Goal: Information Seeking & Learning: Learn about a topic

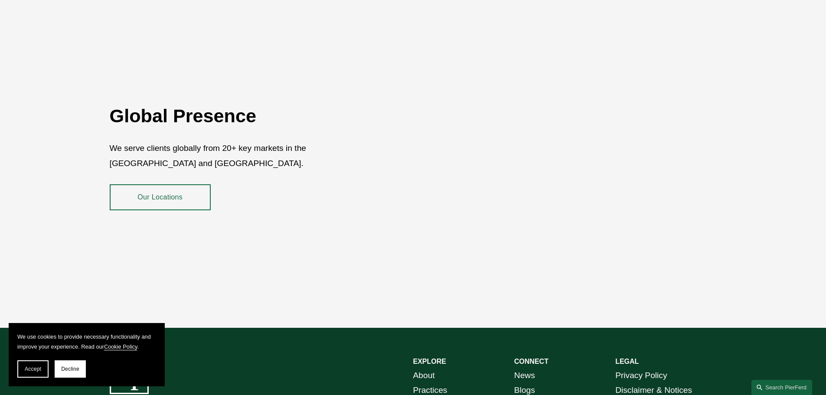
scroll to position [1475, 0]
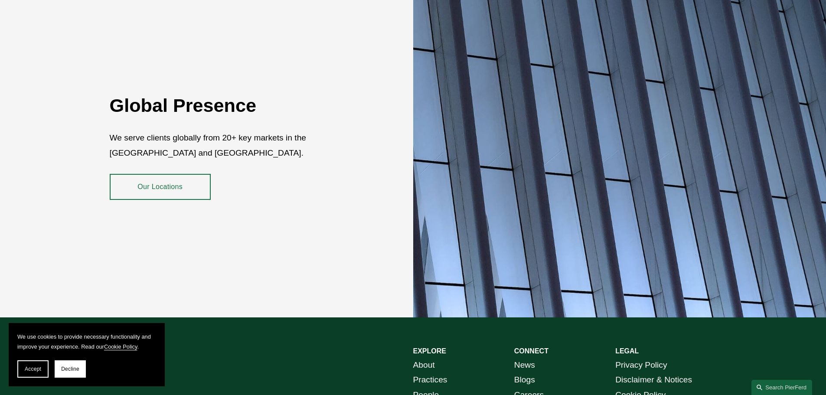
click at [142, 178] on link "Our Locations" at bounding box center [160, 187] width 101 height 26
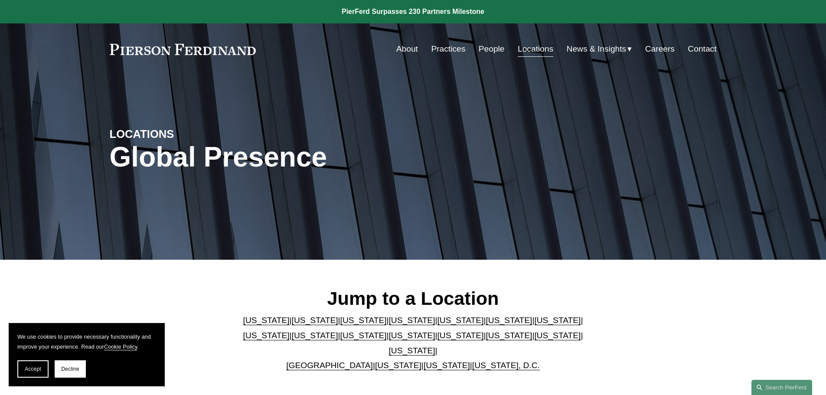
click at [435, 346] on link "[US_STATE]" at bounding box center [412, 350] width 46 height 9
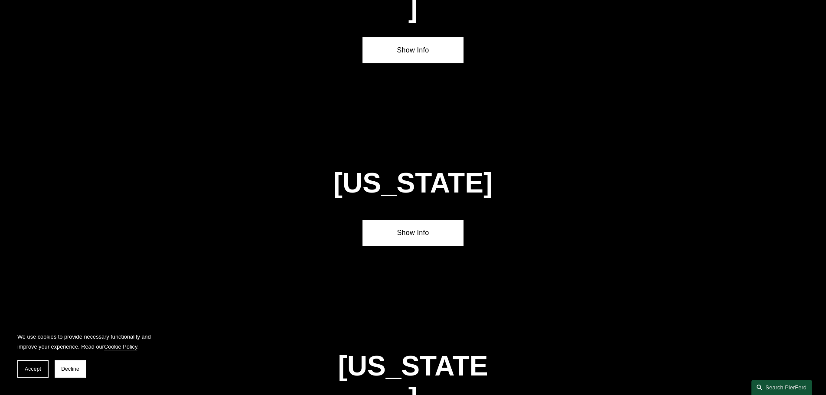
scroll to position [2952, 0]
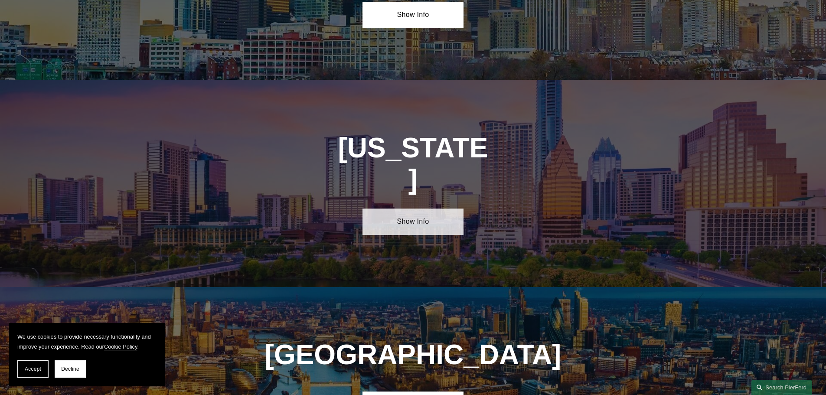
click at [407, 209] on link "Show Info" at bounding box center [413, 222] width 101 height 26
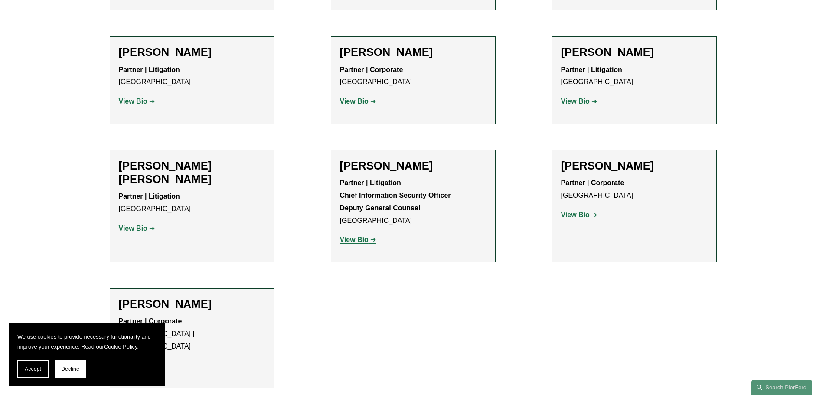
scroll to position [520, 0]
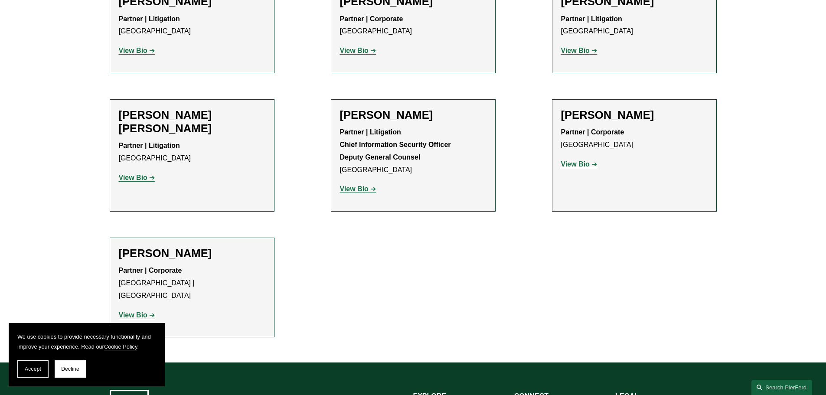
click at [135, 311] on strong "View Bio" at bounding box center [133, 314] width 29 height 7
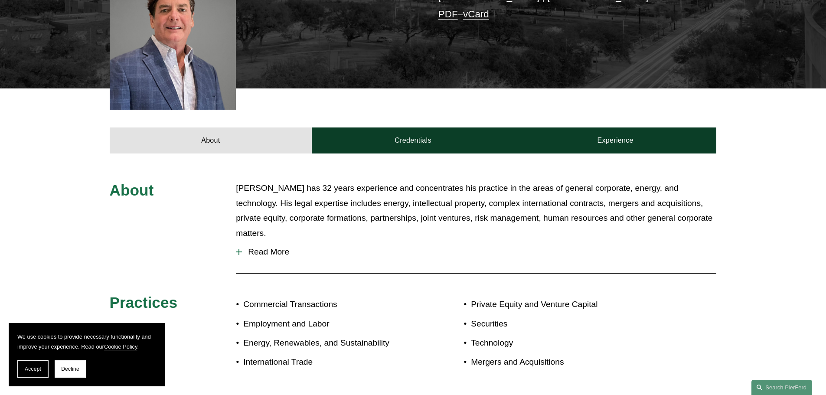
scroll to position [304, 0]
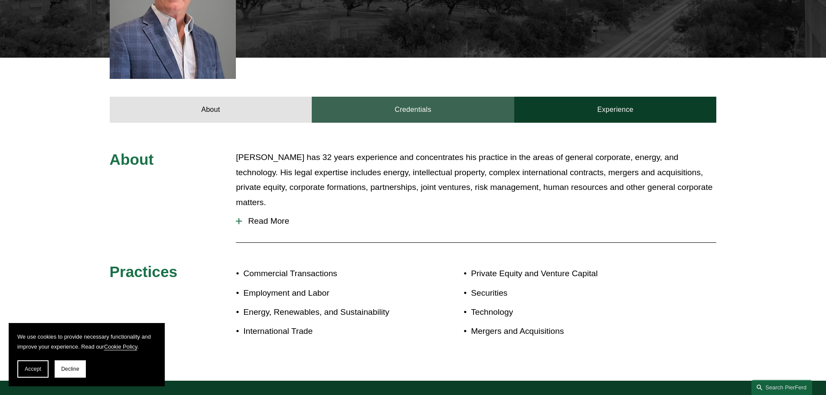
click at [386, 97] on link "Credentials" at bounding box center [413, 110] width 203 height 26
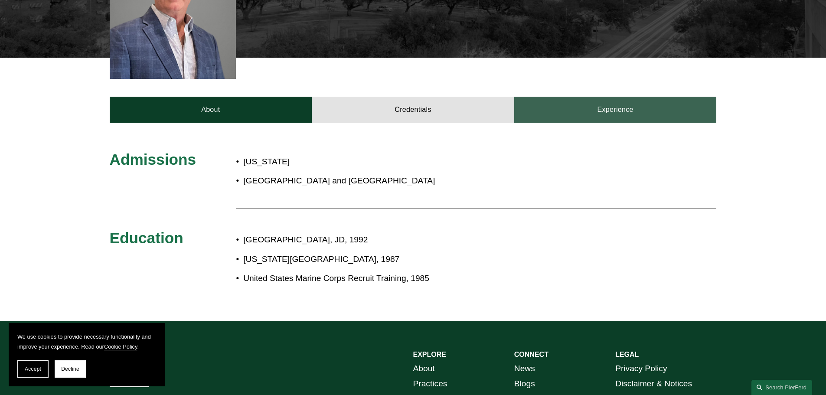
click at [620, 103] on link "Experience" at bounding box center [615, 110] width 203 height 26
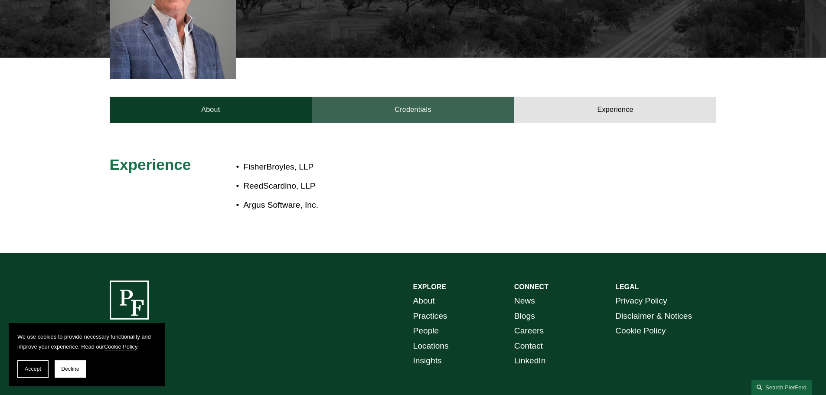
click at [470, 101] on link "Credentials" at bounding box center [413, 110] width 203 height 26
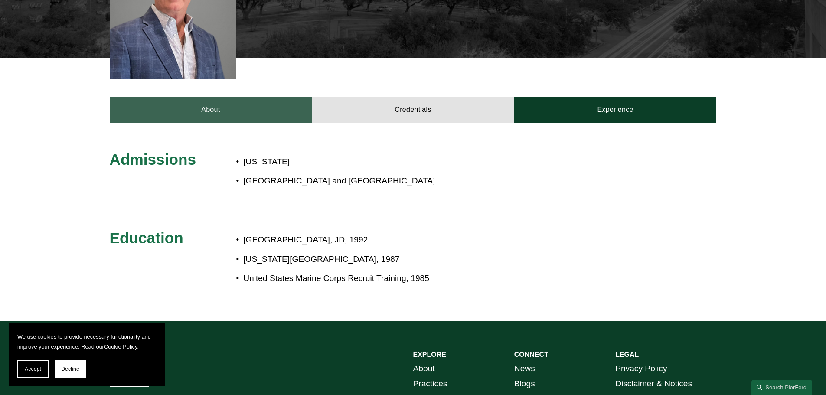
click at [176, 103] on link "About" at bounding box center [211, 110] width 203 height 26
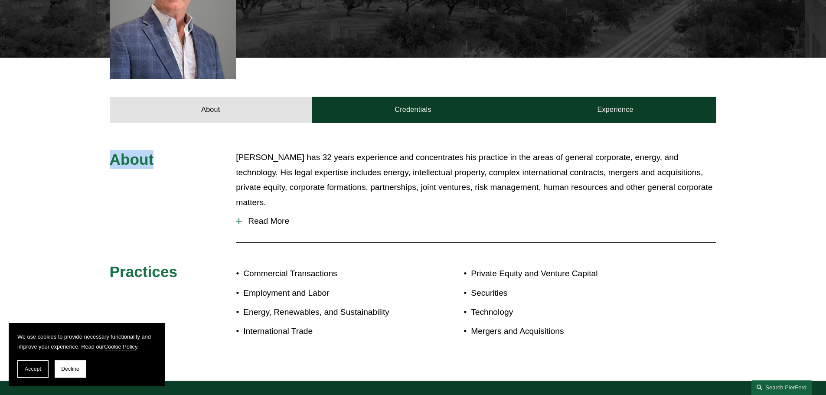
drag, startPoint x: 154, startPoint y: 147, endPoint x: 112, endPoint y: 147, distance: 42.1
click at [112, 150] on h3 "About" at bounding box center [160, 159] width 101 height 19
click at [112, 151] on span "About" at bounding box center [132, 159] width 44 height 17
drag, startPoint x: 111, startPoint y: 252, endPoint x: 186, endPoint y: 255, distance: 74.7
click at [186, 262] on h3 "Practices" at bounding box center [160, 271] width 101 height 19
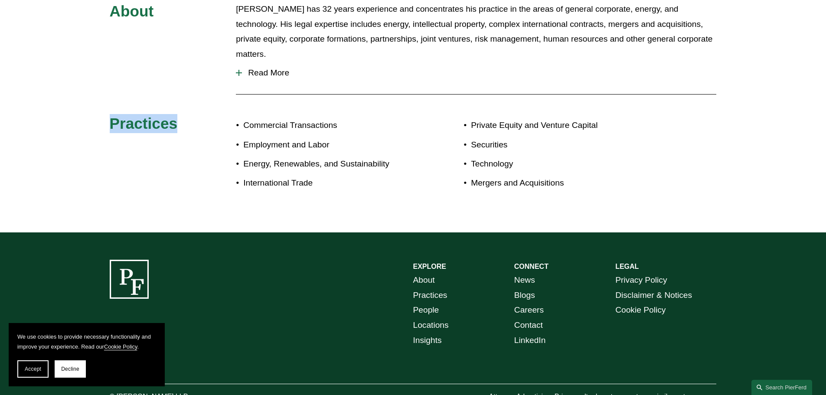
scroll to position [467, 0]
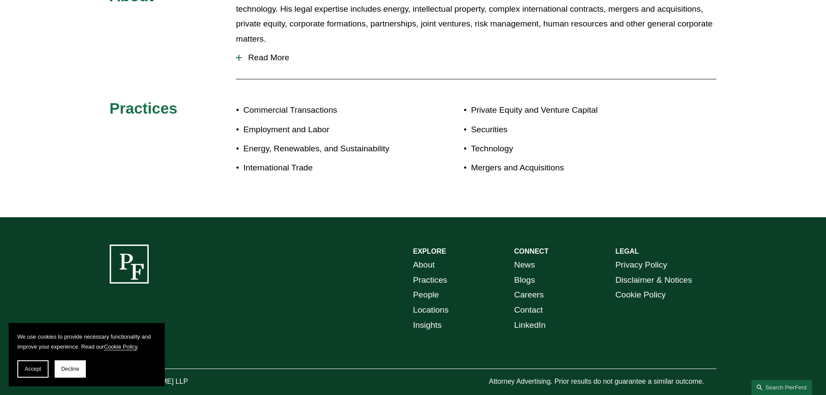
click at [401, 219] on div "EXPLORE CONNECT About Practices People Locations Insights News Blogs Careers Co…" at bounding box center [413, 316] width 826 height 198
click at [426, 258] on link "About" at bounding box center [424, 265] width 22 height 15
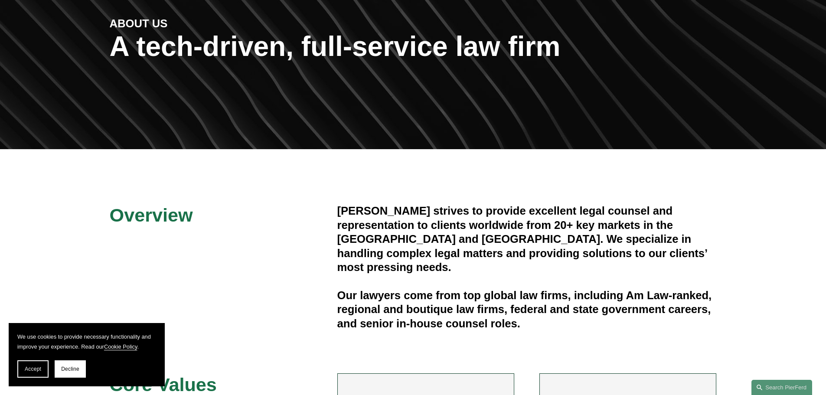
scroll to position [130, 0]
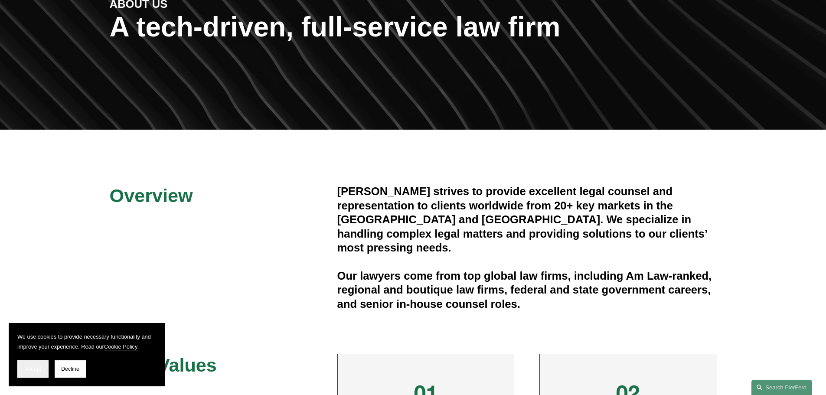
click at [33, 372] on button "Accept" at bounding box center [32, 368] width 31 height 17
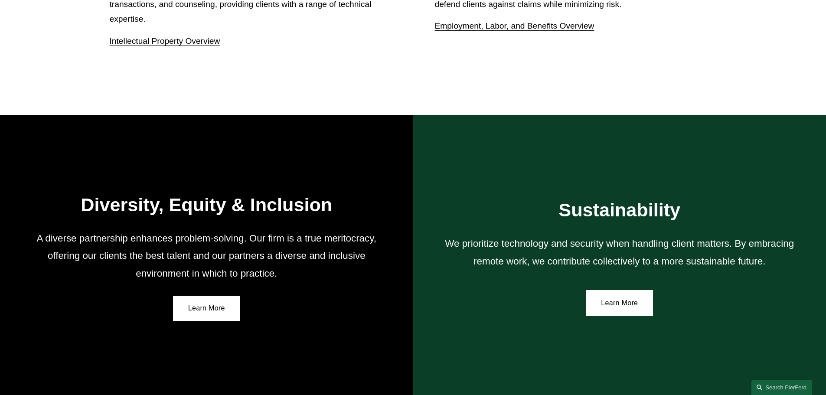
scroll to position [1475, 0]
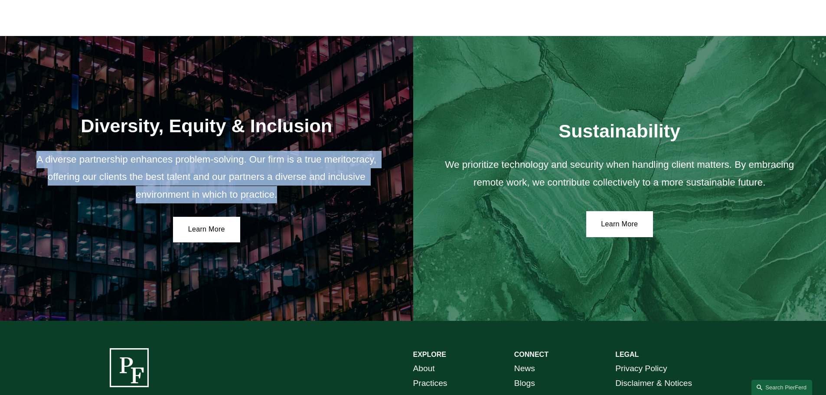
drag, startPoint x: 38, startPoint y: 164, endPoint x: 311, endPoint y: 204, distance: 275.8
click at [311, 203] on p "A diverse partnership enhances problem-solving. Our firm is a true meritocracy,…" at bounding box center [206, 177] width 363 height 52
drag, startPoint x: 283, startPoint y: 200, endPoint x: 38, endPoint y: 164, distance: 247.7
click at [38, 164] on p "A diverse partnership enhances problem-solving. Our firm is a true meritocracy,…" at bounding box center [206, 177] width 363 height 52
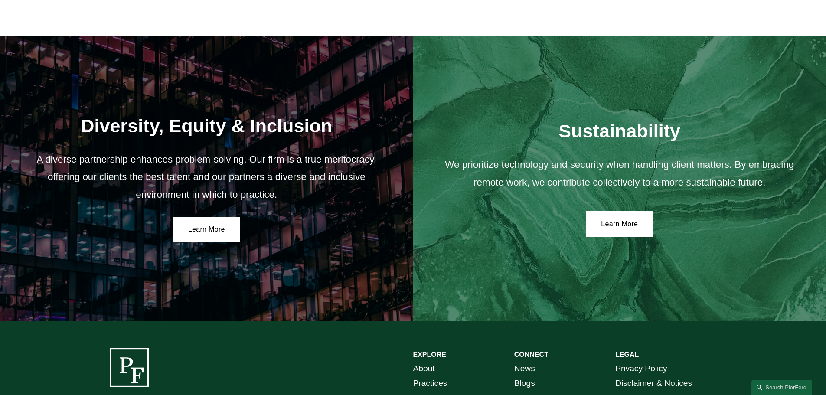
click at [91, 250] on div "Diversity, Equity & Inclusion A diverse partnership enhances problem-solving. O…" at bounding box center [206, 178] width 413 height 285
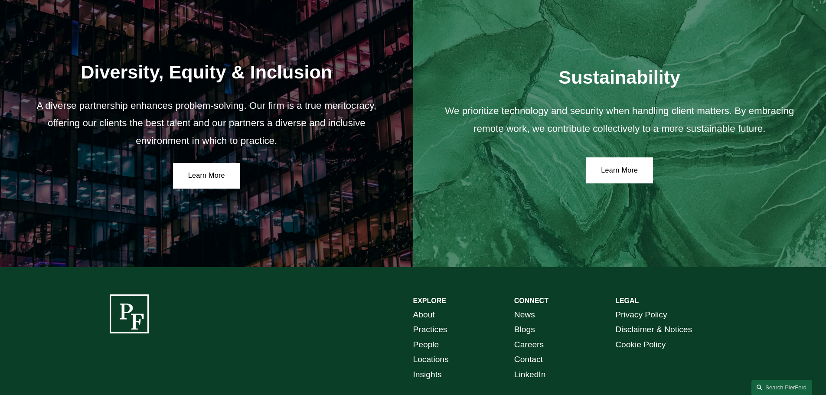
scroll to position [1602, 0]
